Goal: Task Accomplishment & Management: Use online tool/utility

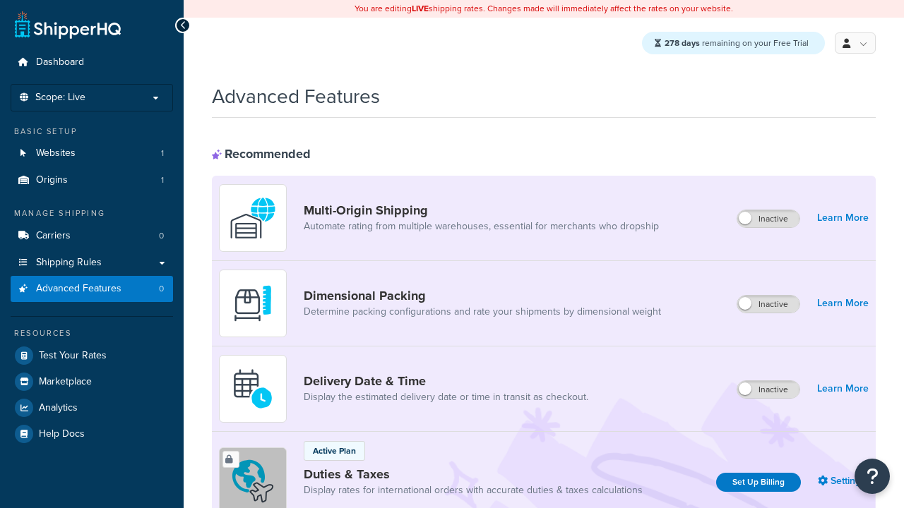
scroll to position [459, 0]
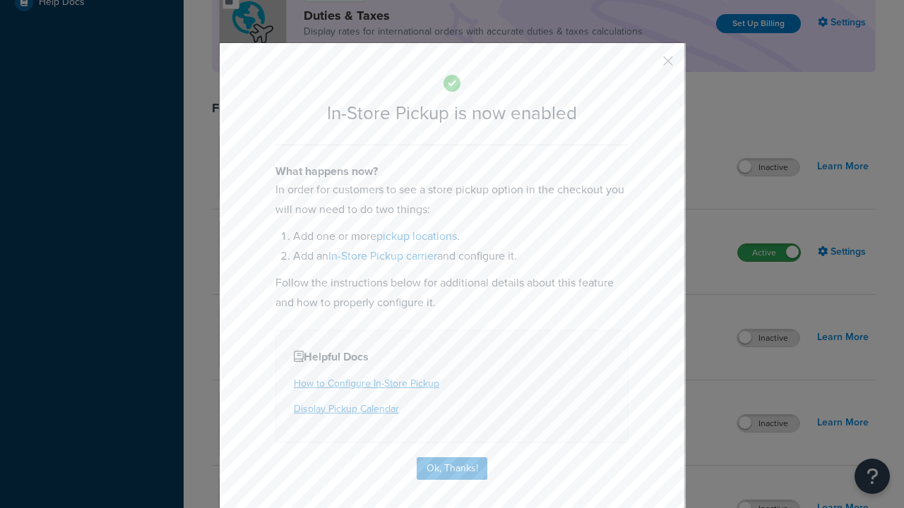
scroll to position [0, 0]
click at [647, 66] on button "button" at bounding box center [647, 66] width 4 height 4
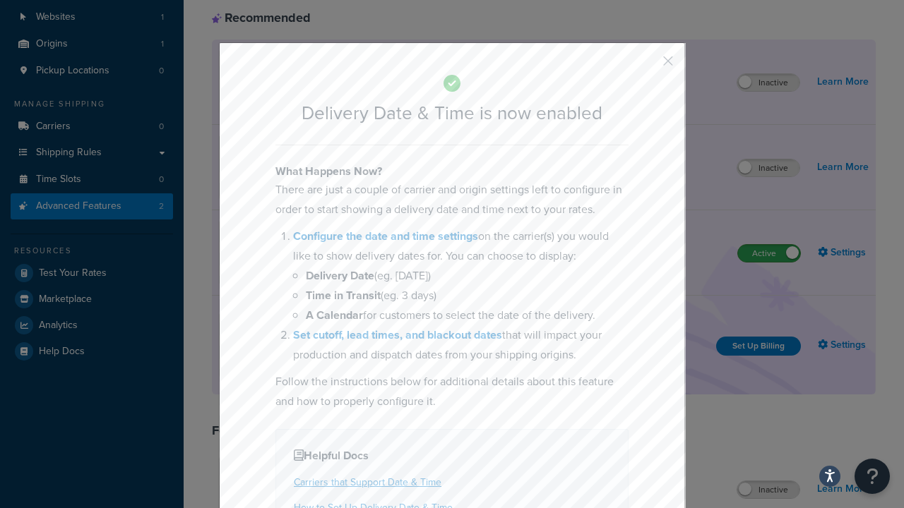
click at [647, 66] on button "button" at bounding box center [647, 66] width 4 height 4
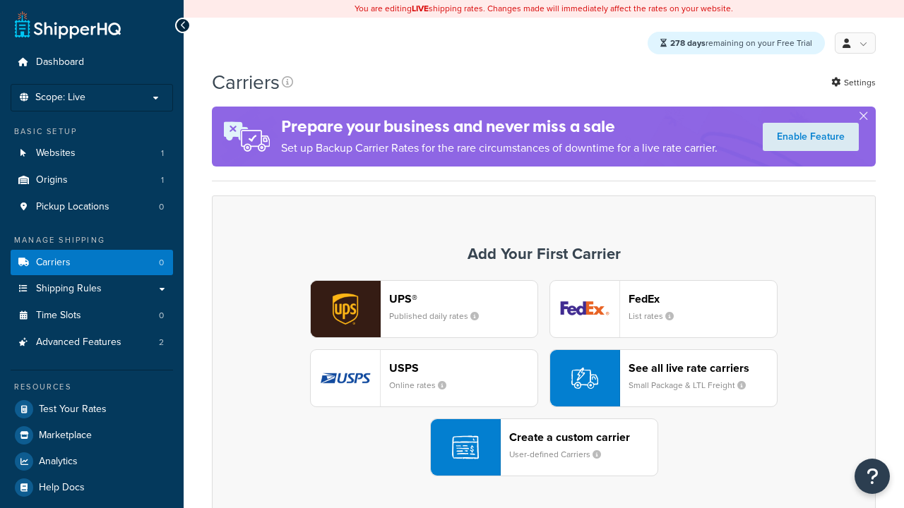
click at [544, 379] on div "UPS® Published daily rates FedEx List rates USPS Online rates See all live rate…" at bounding box center [544, 378] width 634 height 196
click at [544, 448] on div "Create a custom carrier User-defined Carriers" at bounding box center [583, 448] width 148 height 34
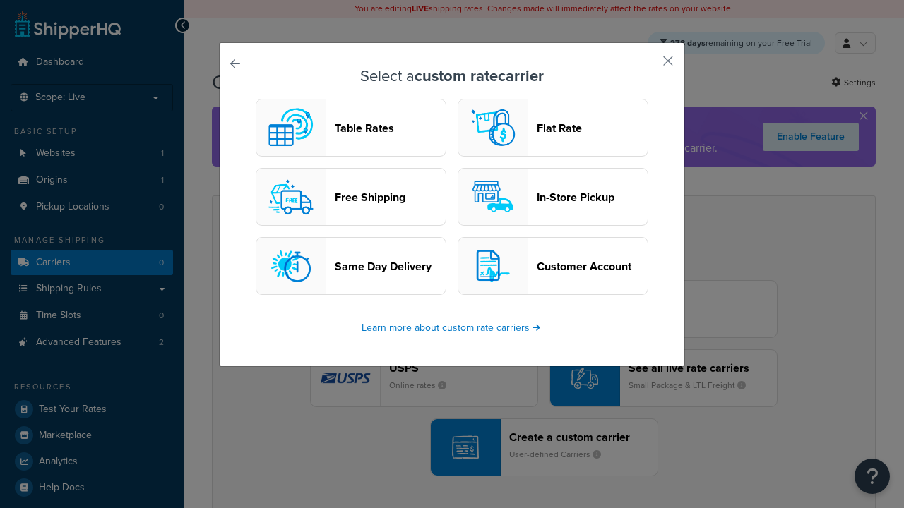
click at [553, 198] on header "In-Store Pickup" at bounding box center [592, 197] width 111 height 13
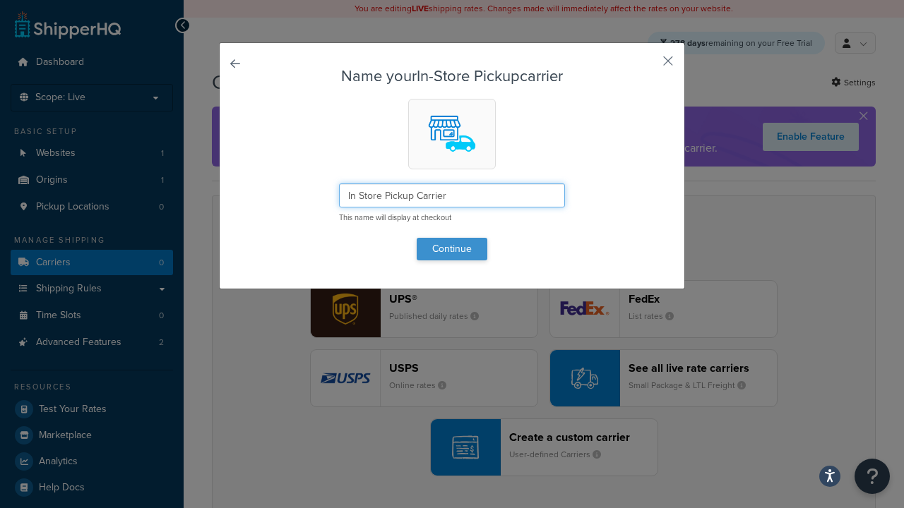
type input "In Store Pickup Carrier"
click at [452, 249] on button "Continue" at bounding box center [452, 249] width 71 height 23
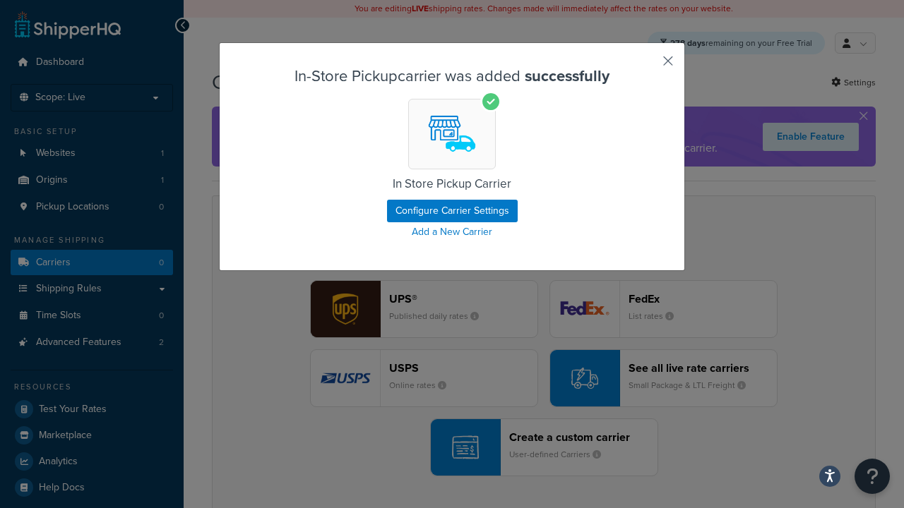
click at [647, 66] on button "button" at bounding box center [647, 66] width 4 height 4
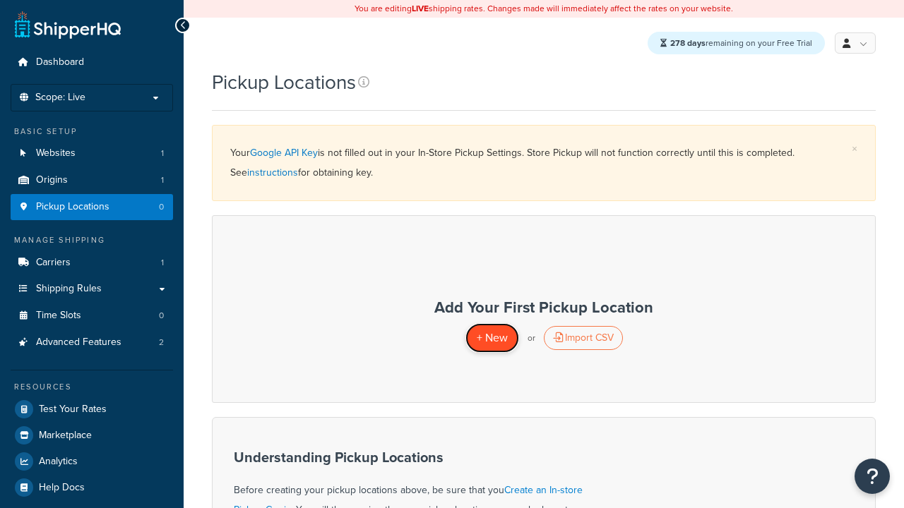
click at [491, 338] on span "+ New" at bounding box center [492, 338] width 31 height 16
